Goal: Find specific fact: Find specific fact

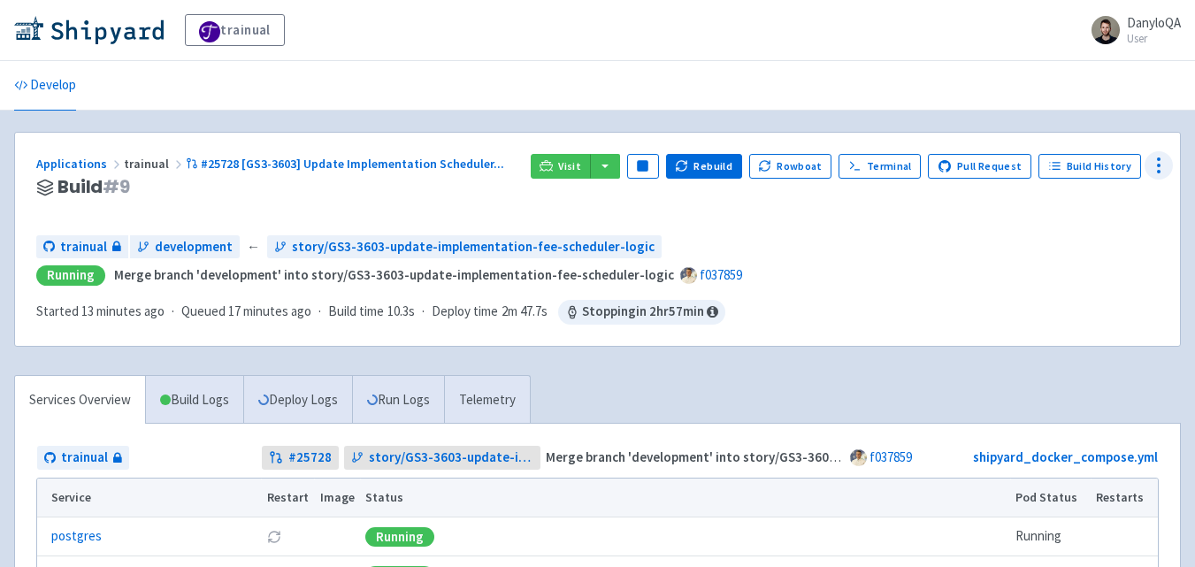
click at [1156, 167] on icon at bounding box center [1158, 165] width 21 height 21
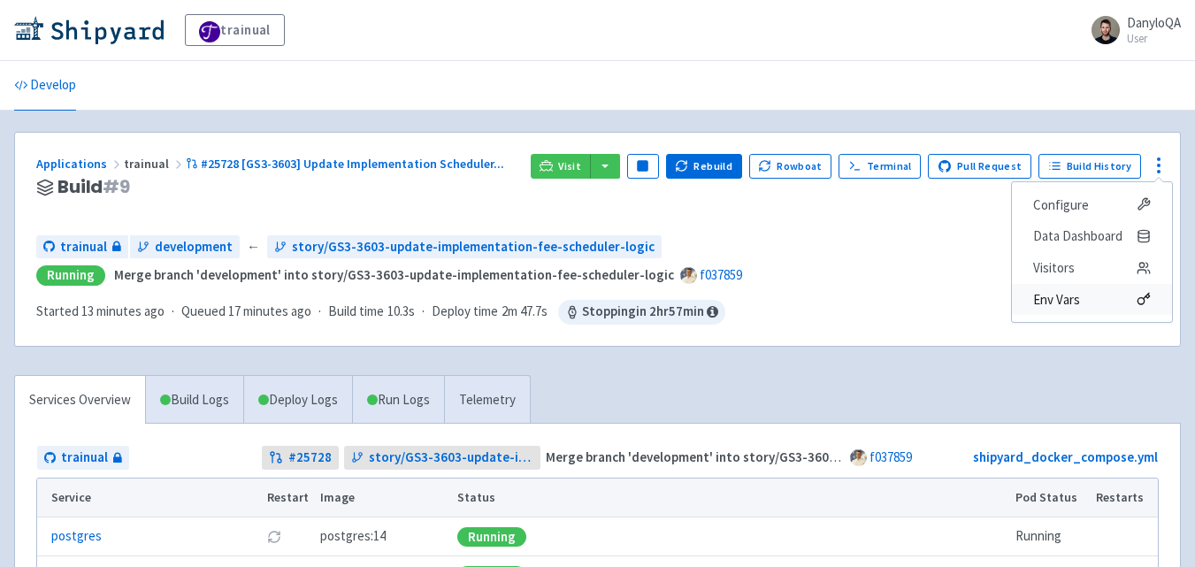
click at [1066, 303] on span "Env Vars" at bounding box center [1056, 299] width 47 height 25
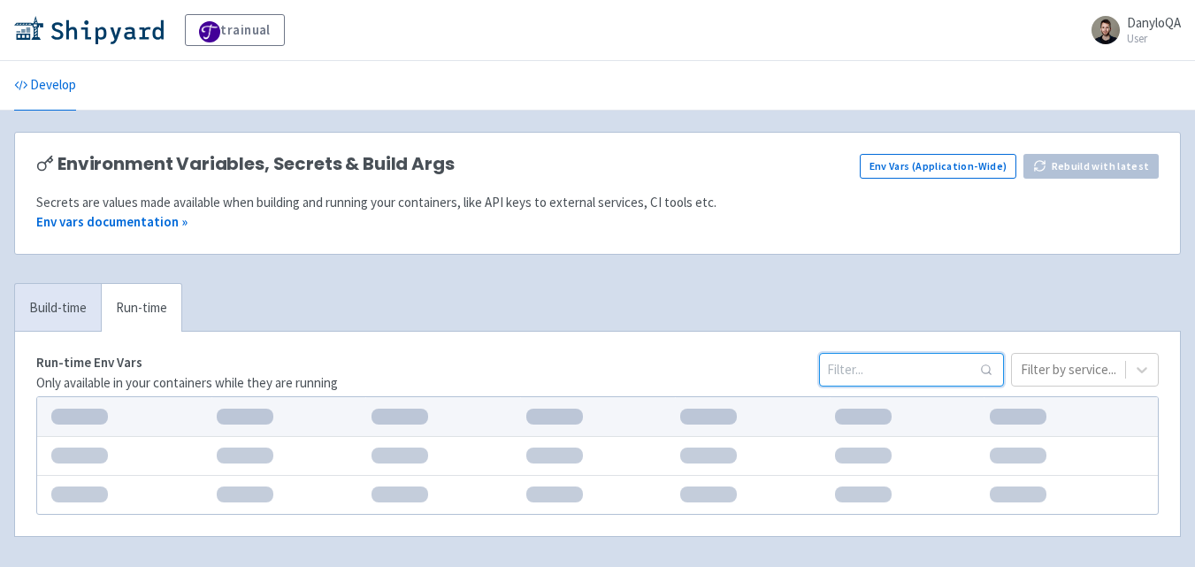
click at [859, 371] on input at bounding box center [911, 370] width 185 height 34
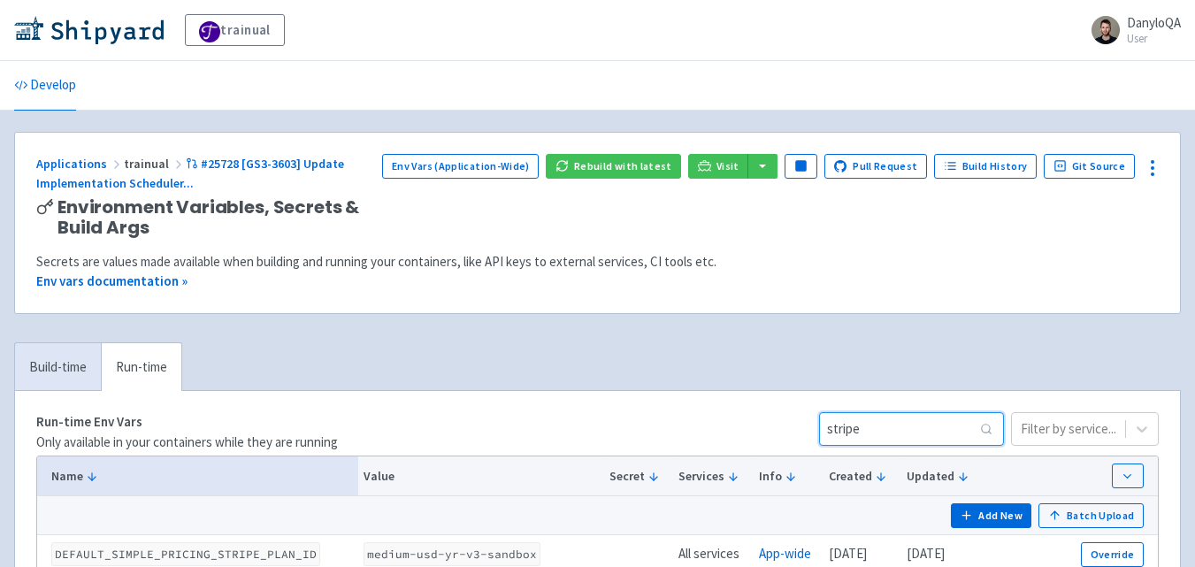
scroll to position [206, 0]
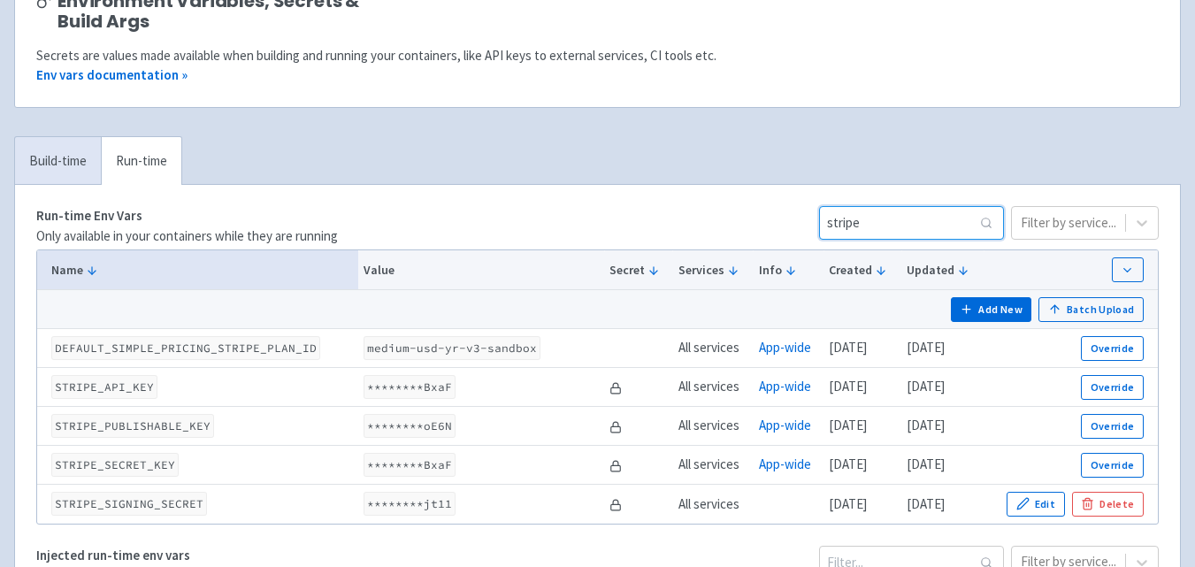
type input "stripe"
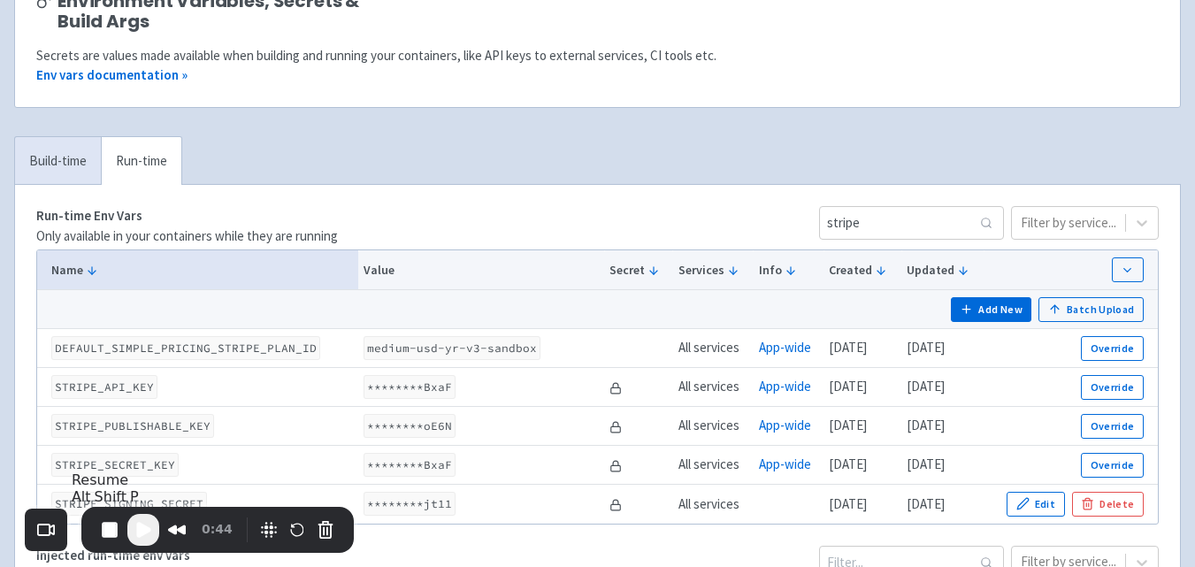
click at [148, 531] on span "Play Recording" at bounding box center [143, 529] width 21 height 21
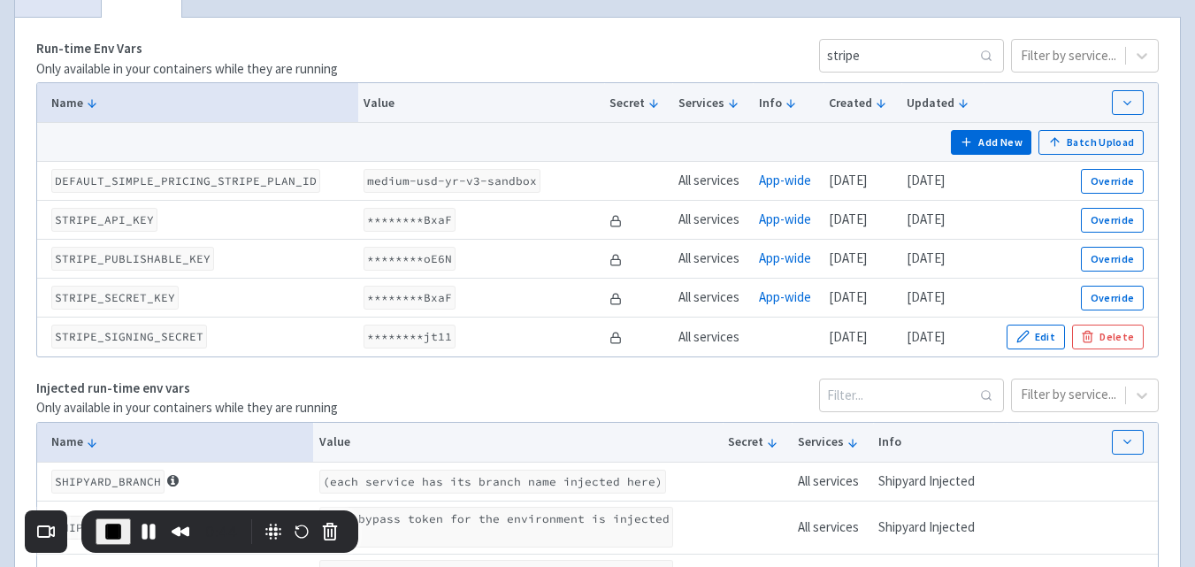
scroll to position [413, 0]
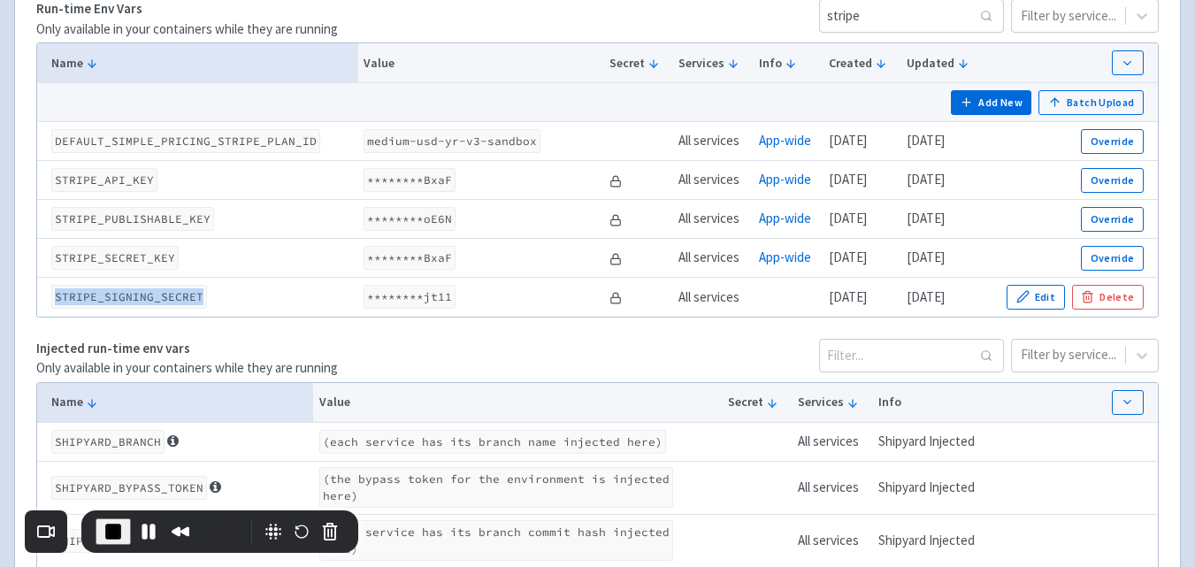
drag, startPoint x: 209, startPoint y: 294, endPoint x: 50, endPoint y: 306, distance: 158.8
click at [50, 306] on td "STRIPE_SIGNING_SECRET" at bounding box center [197, 297] width 321 height 39
drag, startPoint x: 435, startPoint y: 298, endPoint x: 409, endPoint y: 299, distance: 25.7
click at [409, 299] on code "********jt11" at bounding box center [409, 297] width 92 height 24
click at [145, 533] on button "Pause Recording" at bounding box center [148, 531] width 28 height 28
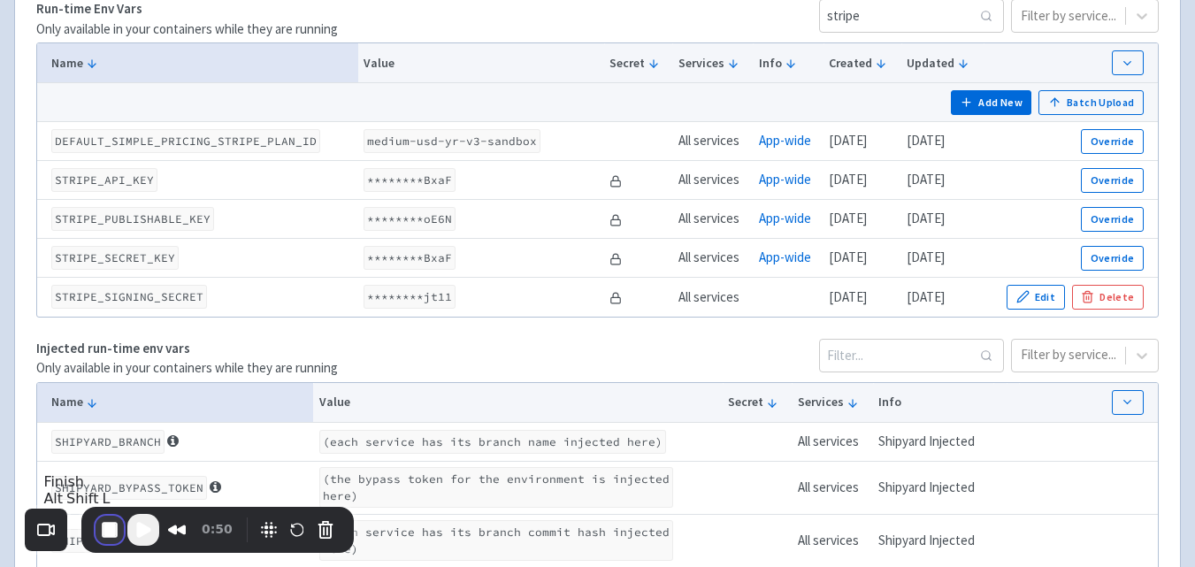
click at [112, 533] on button "End Recording" at bounding box center [109, 529] width 28 height 28
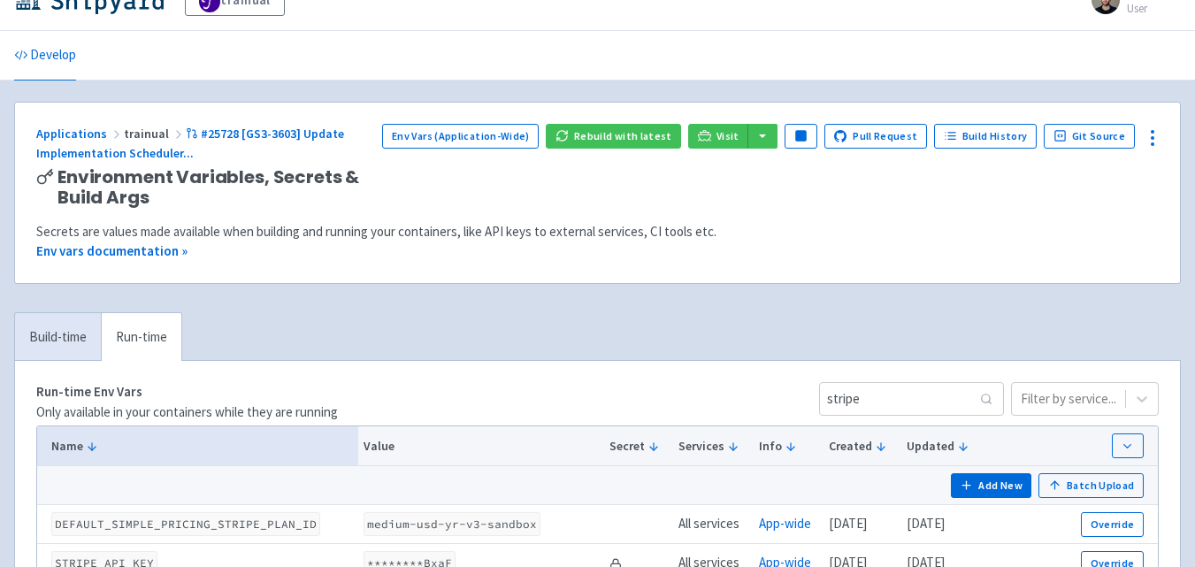
scroll to position [0, 0]
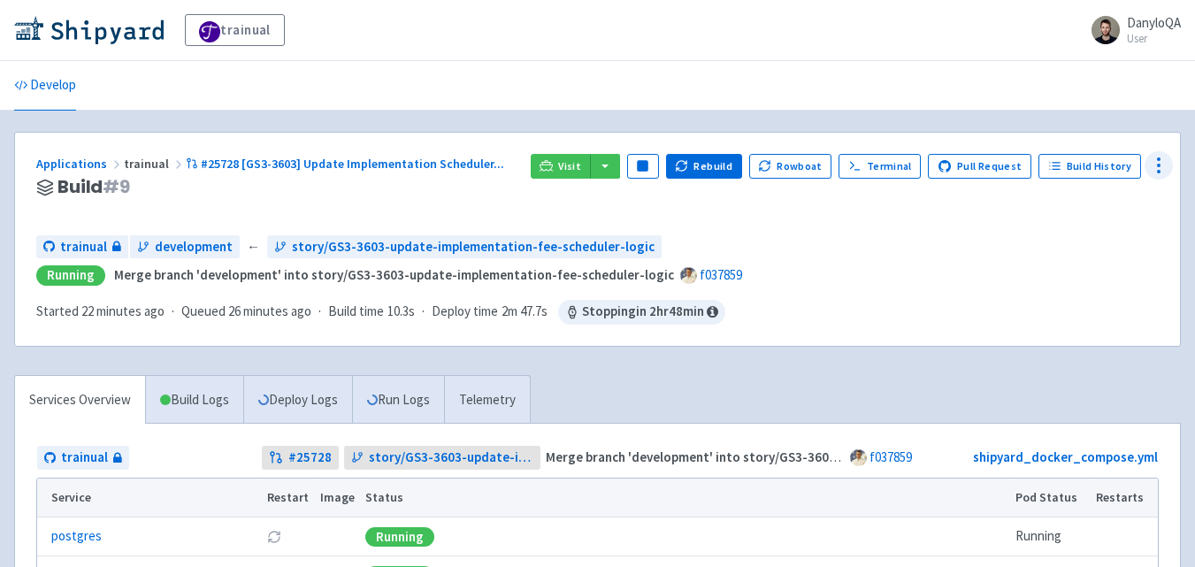
click at [1152, 170] on icon at bounding box center [1158, 165] width 21 height 21
